Goal: Task Accomplishment & Management: Manage account settings

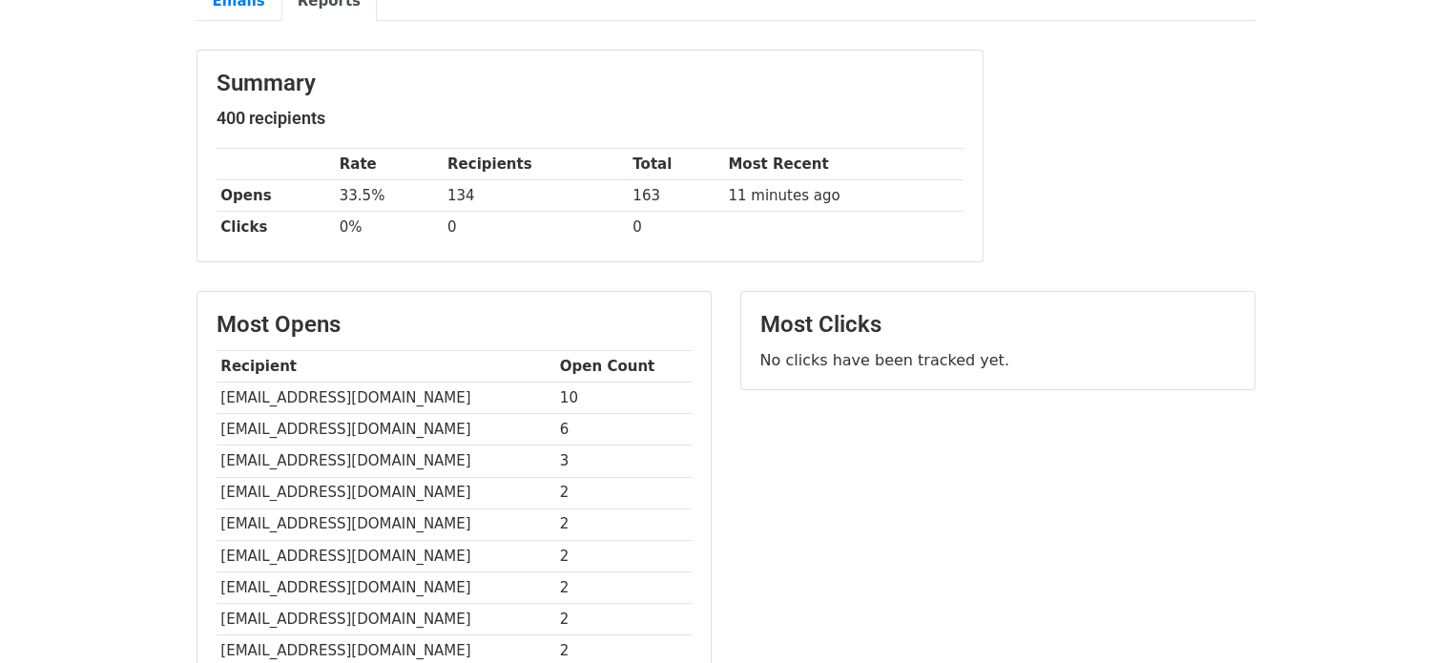
scroll to position [267, 0]
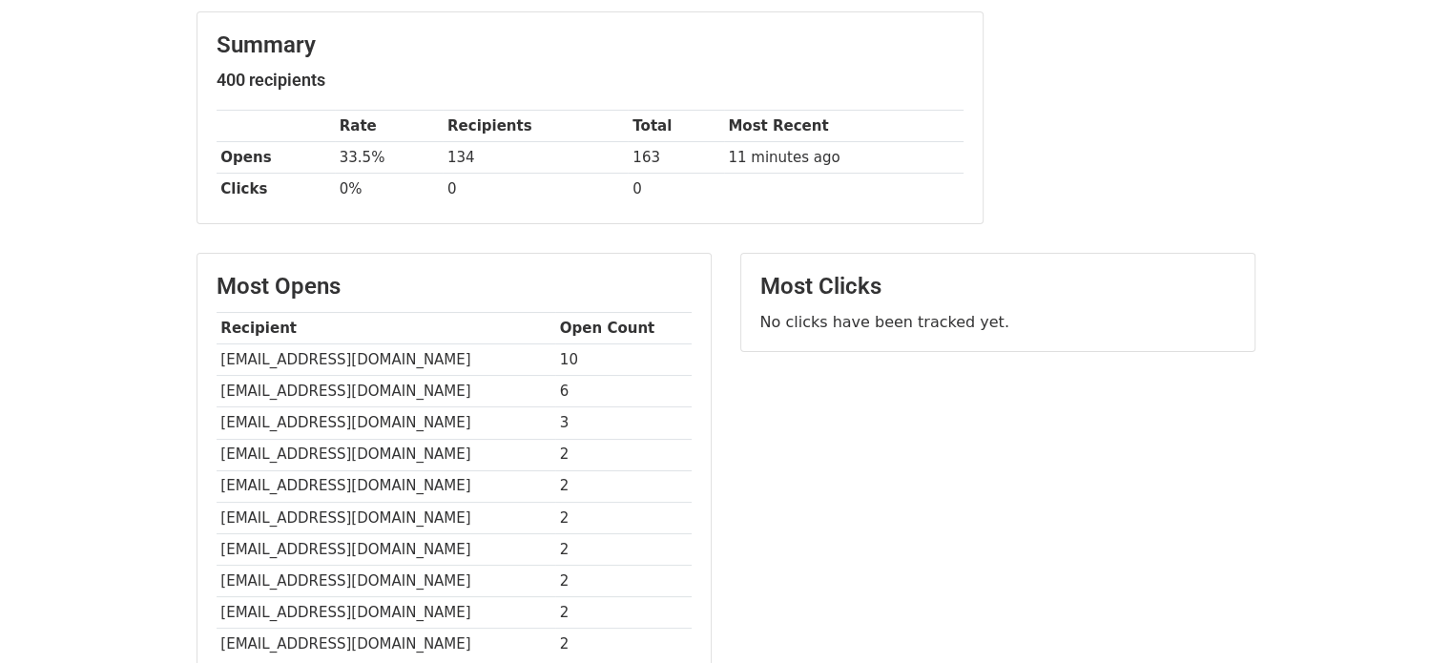
click at [357, 383] on td "christianletertre@orange.fr" at bounding box center [386, 391] width 339 height 31
copy tr "christianletertre@orange.fr"
click at [325, 425] on td "isabelleberdah@yahoo.fr" at bounding box center [386, 422] width 339 height 31
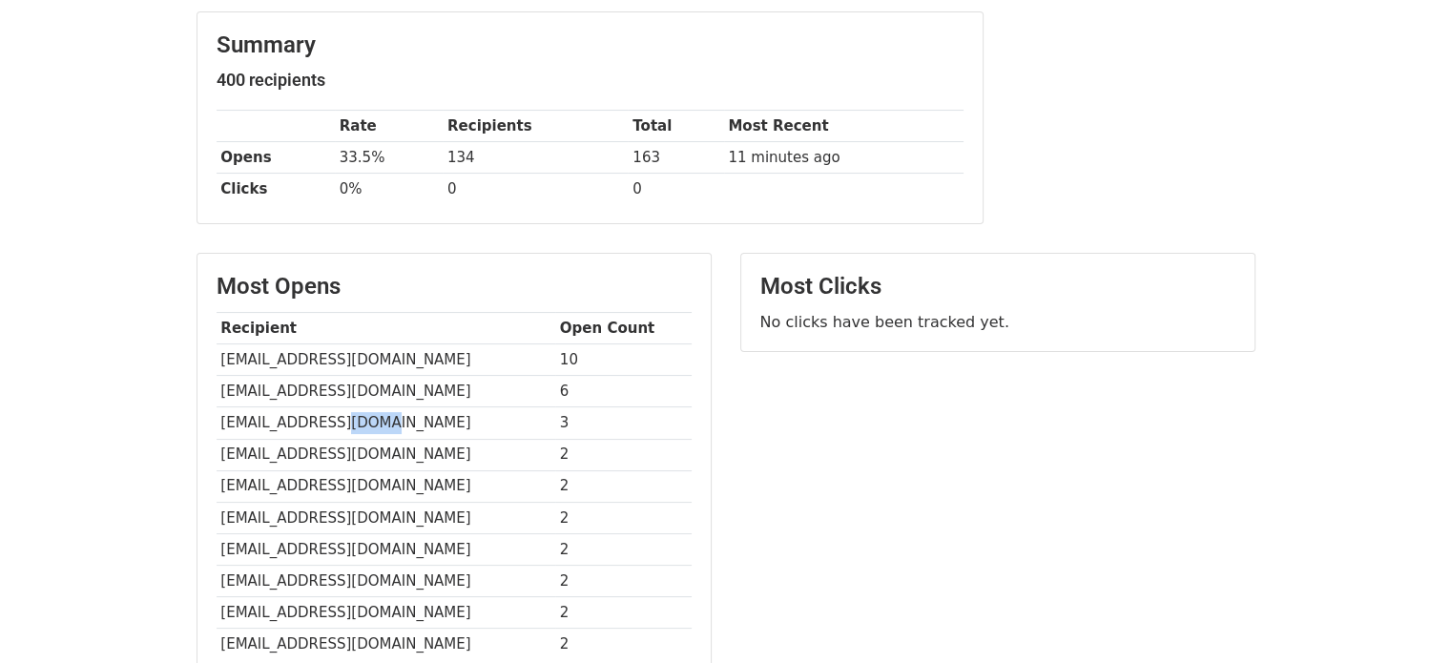
click at [325, 425] on td "isabelleberdah@yahoo.fr" at bounding box center [386, 422] width 339 height 31
copy tr "isabelleberdah@yahoo.fr"
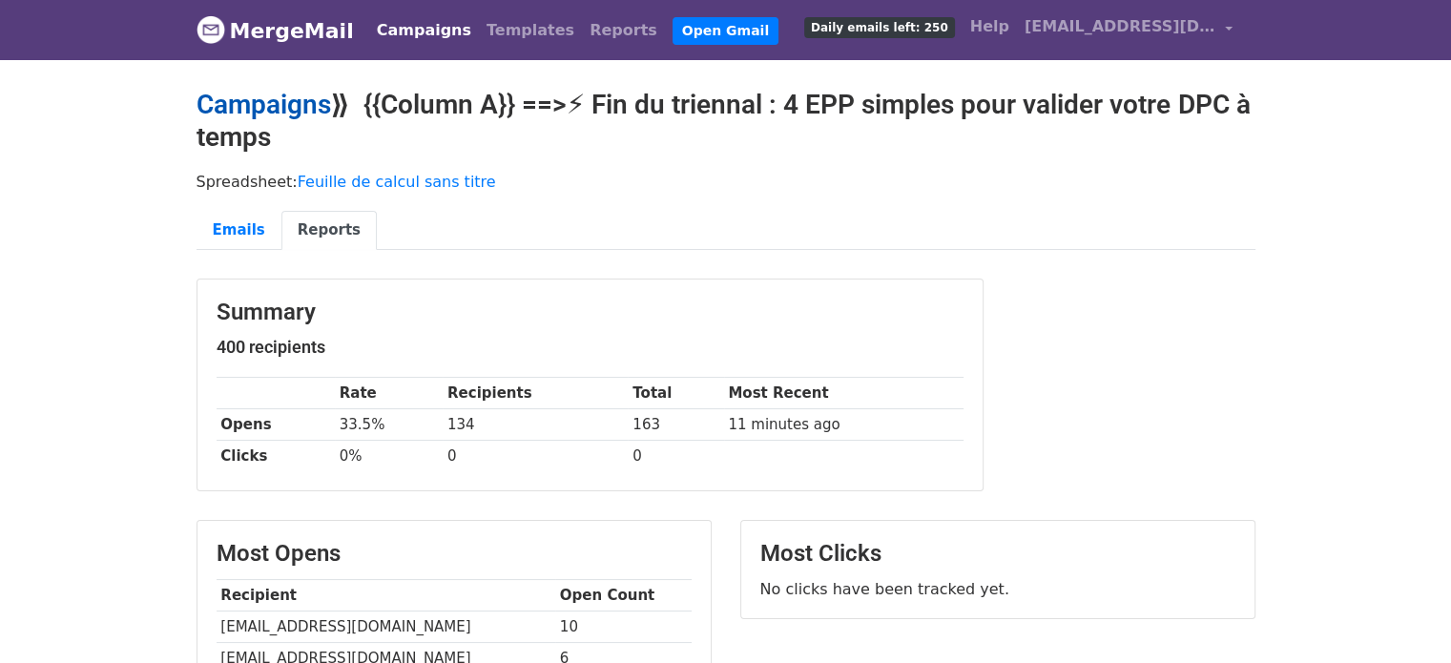
click at [256, 115] on link "Campaigns" at bounding box center [264, 104] width 135 height 31
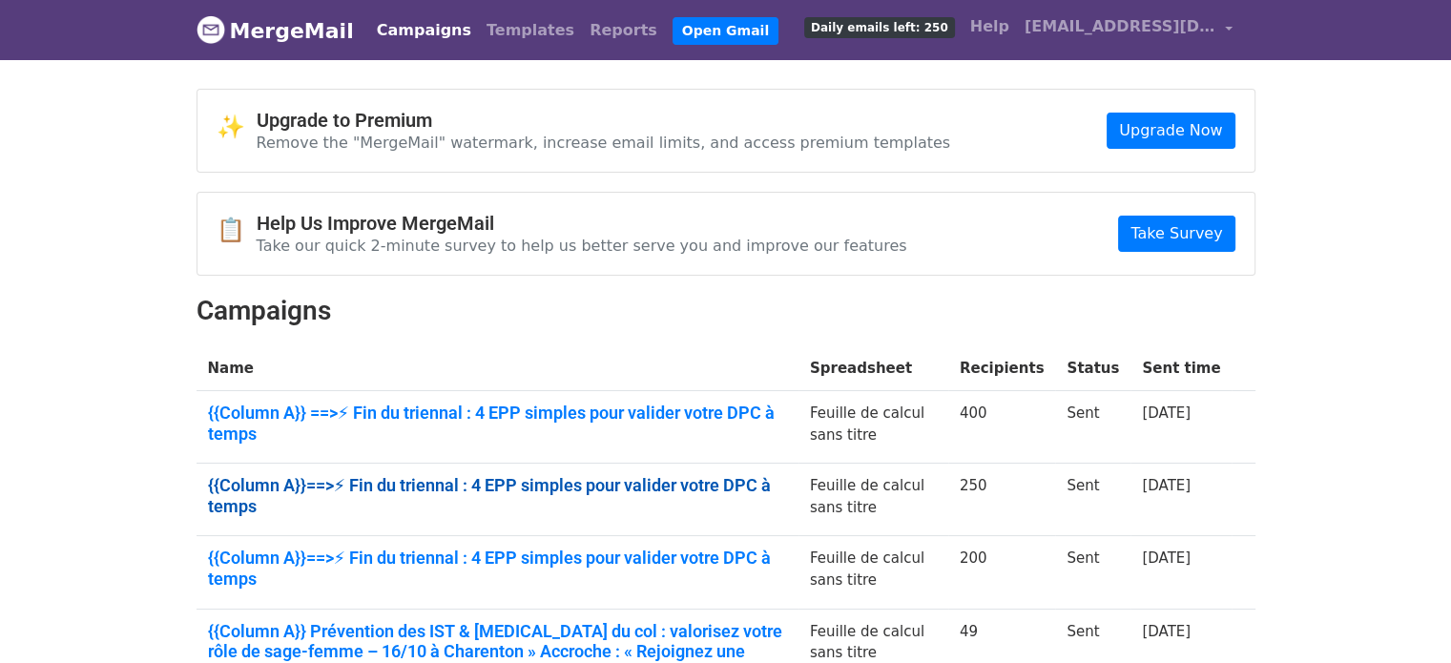
click at [364, 475] on link "{{Column A}}==>⚡ Fin du triennal : 4 EPP simples pour valider votre DPC à temps" at bounding box center [497, 495] width 579 height 41
